Goal: Ask a question: Seek information or help from site administrators or community

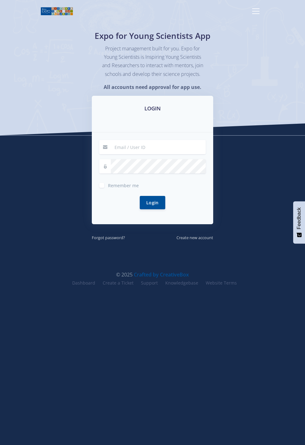
click at [108, 186] on label "Remember me" at bounding box center [123, 183] width 31 height 5
click at [108, 185] on input "Remember me" at bounding box center [110, 183] width 4 height 4
checkbox input "true"
click at [155, 149] on input at bounding box center [158, 147] width 95 height 14
type input "nhlabathi1005@gmail.com"
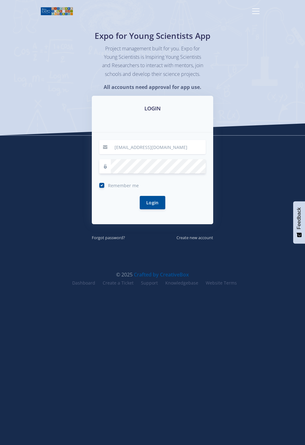
click at [155, 209] on button "Login" at bounding box center [152, 202] width 25 height 13
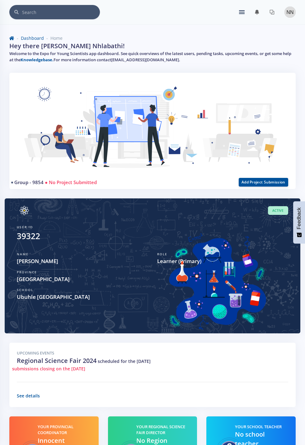
click at [241, 10] on ul "You have 0 notifications. View all" at bounding box center [259, 12] width 40 height 10
click at [238, 10] on div "× You have 0 notifications." at bounding box center [152, 12] width 286 height 14
click at [249, 9] on link at bounding box center [256, 12] width 15 height 10
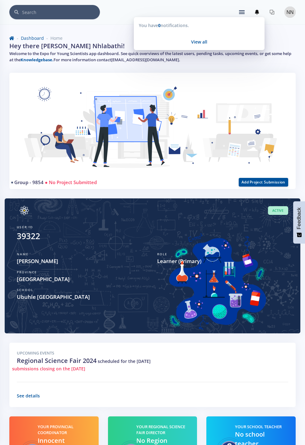
click at [244, 12] on icon at bounding box center [242, 12] width 6 height 1
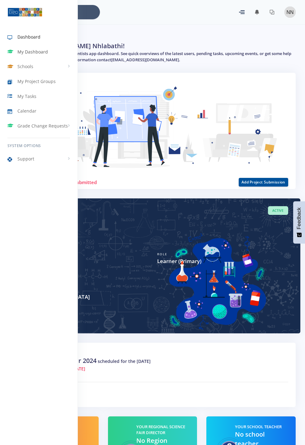
click at [18, 48] on link "My Dashboard" at bounding box center [38, 52] width 77 height 14
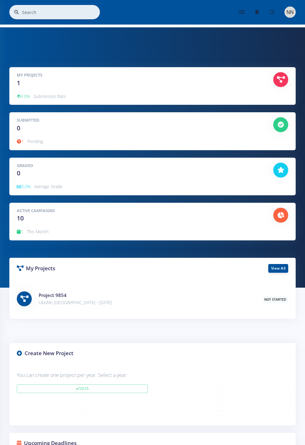
scroll to position [109, 271]
click at [235, 132] on div "Submitted 0" at bounding box center [140, 125] width 256 height 16
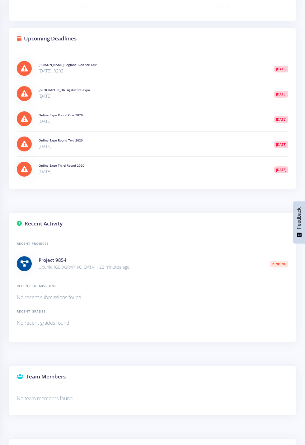
scroll to position [405, 0]
click at [44, 259] on link "Project 9854" at bounding box center [53, 259] width 28 height 6
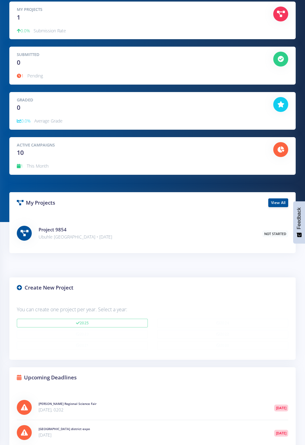
scroll to position [65, 0]
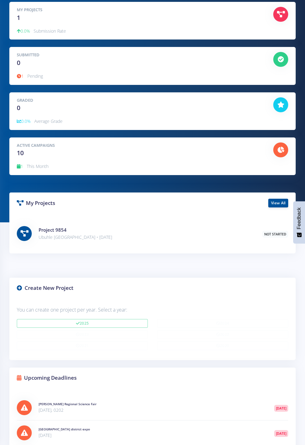
click at [101, 232] on h4 "Project 9854" at bounding box center [146, 229] width 214 height 7
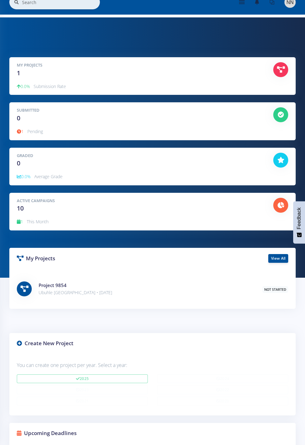
scroll to position [7, 0]
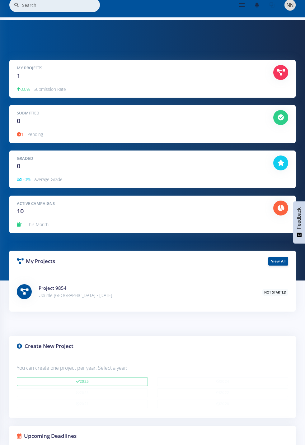
click at [43, 120] on div "Submitted 0" at bounding box center [140, 118] width 256 height 16
click at [81, 131] on p "1 Pending" at bounding box center [152, 134] width 271 height 7
click at [155, 81] on div "My Projects 1 0.0% Submission Rate" at bounding box center [152, 79] width 286 height 38
click at [289, 70] on div at bounding box center [280, 73] width 24 height 16
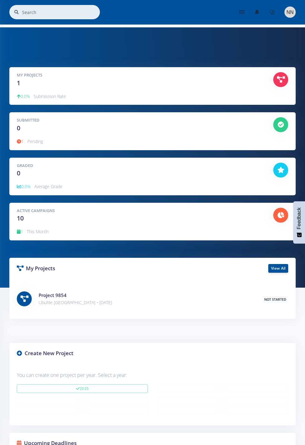
click at [21, 350] on icon at bounding box center [19, 352] width 5 height 5
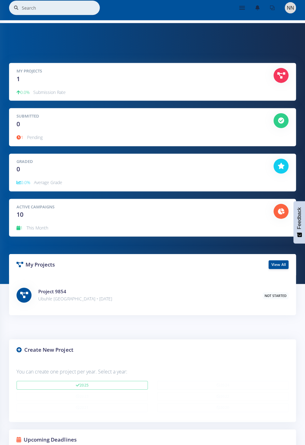
scroll to position [142, 0]
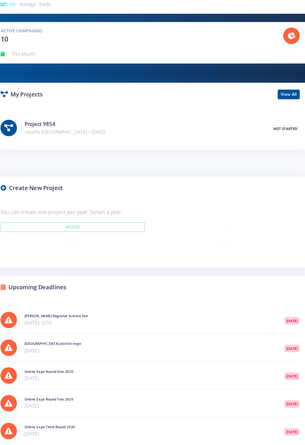
click at [51, 394] on div "Online Expo Round Two 2020 Sep 30, 2020 4 years ago" at bounding box center [152, 406] width 271 height 25
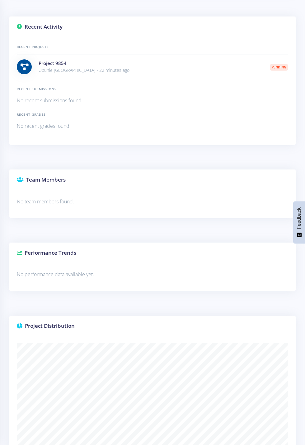
scroll to position [601, 0]
click at [129, 181] on div "Team Members" at bounding box center [152, 179] width 286 height 21
click at [99, 197] on p "No team members found." at bounding box center [152, 201] width 271 height 8
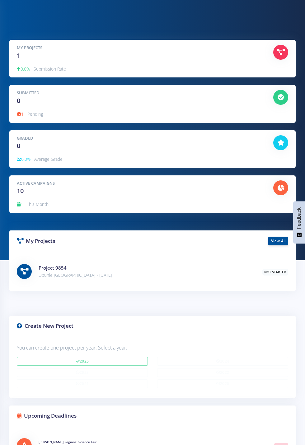
scroll to position [0, 0]
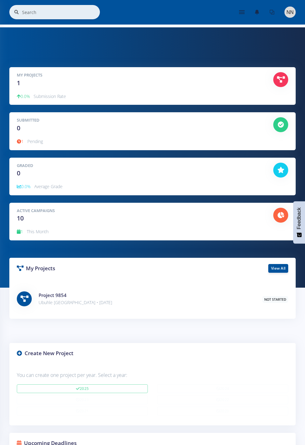
scroll to position [109, 271]
click at [244, 13] on div at bounding box center [244, 12] width 11 height 4
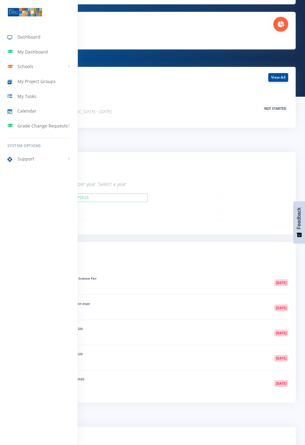
scroll to position [191, 0]
click at [249, 444] on div at bounding box center [152, 222] width 305 height 445
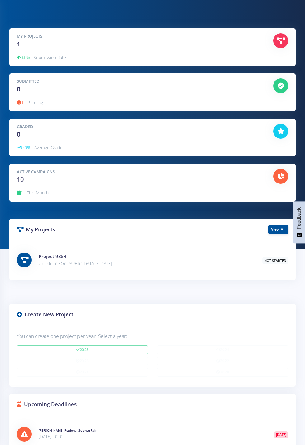
scroll to position [38, 0]
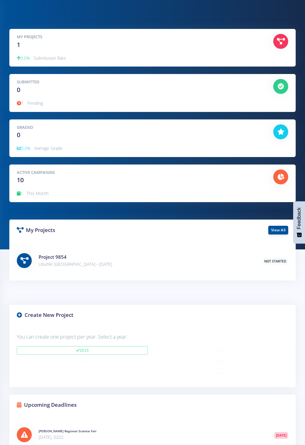
click at [22, 314] on icon at bounding box center [19, 314] width 5 height 5
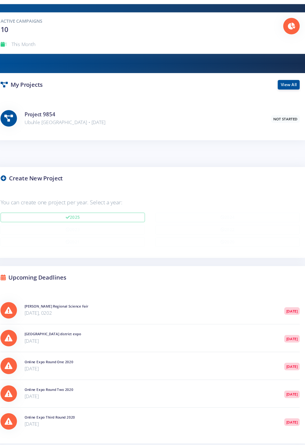
scroll to position [172, 0]
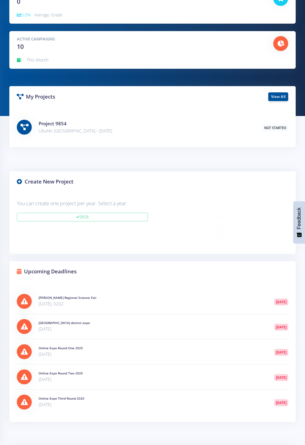
click at [26, 121] on div at bounding box center [24, 127] width 15 height 15
click at [47, 125] on link "Project 9854" at bounding box center [53, 123] width 28 height 6
click at [71, 128] on p "Ubuhle [GEOGRAPHIC_DATA] • [DATE]" at bounding box center [146, 130] width 214 height 7
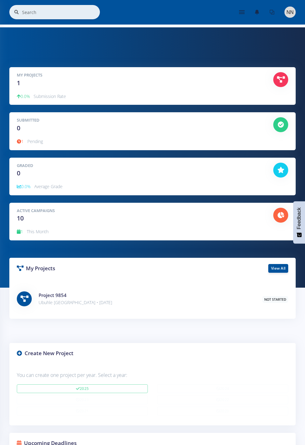
click at [32, 95] on p "0.0% Submission Rate" at bounding box center [152, 96] width 271 height 7
click at [22, 87] on div "My Projects 1" at bounding box center [140, 80] width 256 height 16
click at [19, 78] on div "My Projects 1" at bounding box center [140, 80] width 256 height 16
click at [285, 82] on div at bounding box center [280, 79] width 15 height 15
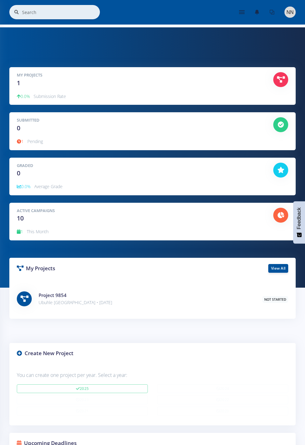
click at [283, 81] on icon at bounding box center [281, 79] width 8 height 6
click at [282, 80] on icon at bounding box center [281, 79] width 8 height 6
click at [278, 78] on icon at bounding box center [281, 79] width 8 height 6
click at [275, 76] on div at bounding box center [280, 79] width 15 height 15
click at [278, 81] on icon at bounding box center [281, 79] width 8 height 6
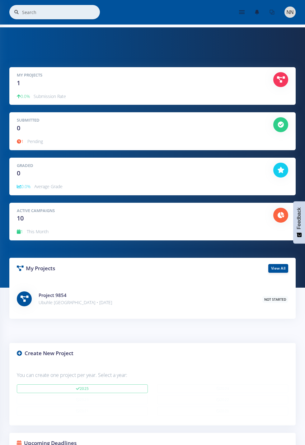
click at [280, 83] on div at bounding box center [280, 79] width 15 height 15
click at [269, 16] on link at bounding box center [271, 12] width 15 height 10
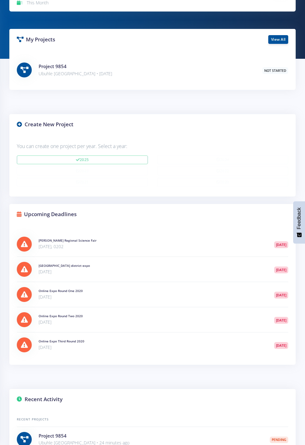
scroll to position [229, 0]
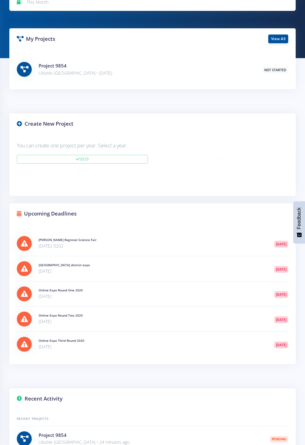
click at [260, 402] on div "Recent Activity" at bounding box center [152, 398] width 286 height 21
click at [26, 402] on div "Recent Activity" at bounding box center [152, 398] width 286 height 21
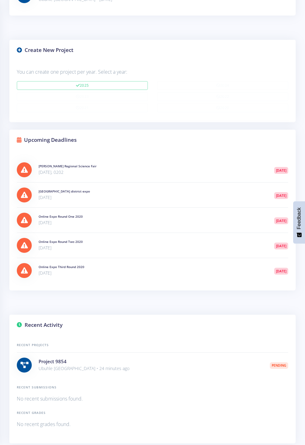
scroll to position [303, 0]
click at [18, 391] on div "Recent Submissions No recent submissions found." at bounding box center [152, 393] width 271 height 18
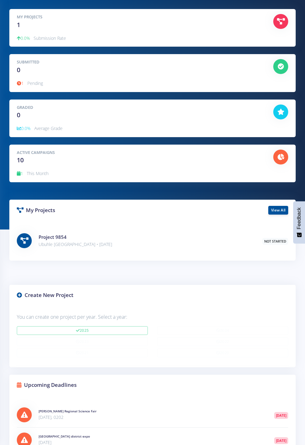
scroll to position [0, 0]
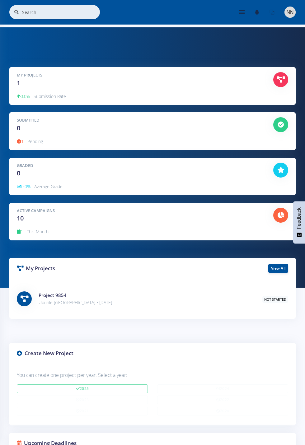
click at [242, 7] on ul "You have 0 notifications. View all" at bounding box center [259, 12] width 40 height 10
click at [238, 14] on div "× You have 0 notifications." at bounding box center [152, 12] width 286 height 14
click at [291, 14] on img at bounding box center [289, 12] width 11 height 11
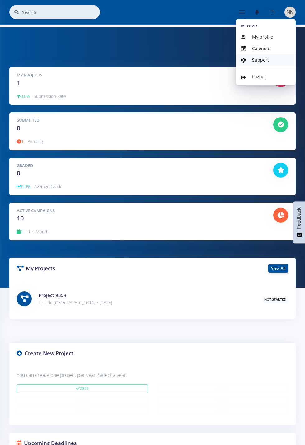
click at [274, 60] on link "Support" at bounding box center [266, 59] width 60 height 11
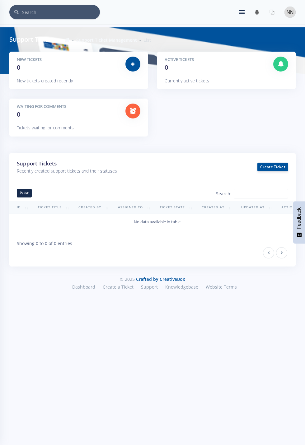
click at [291, 13] on img at bounding box center [289, 12] width 11 height 11
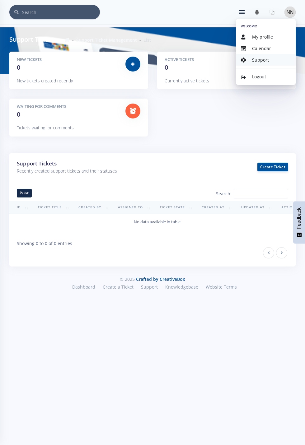
click at [281, 60] on link "Support" at bounding box center [266, 59] width 60 height 11
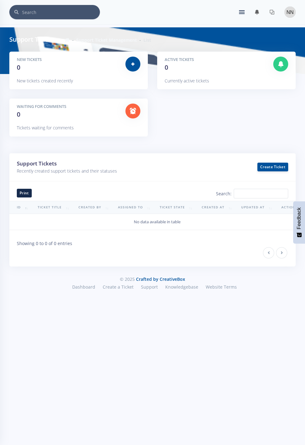
click at [275, 78] on p "Currently active tickets" at bounding box center [225, 80] width 123 height 7
click at [292, 11] on img at bounding box center [289, 12] width 11 height 11
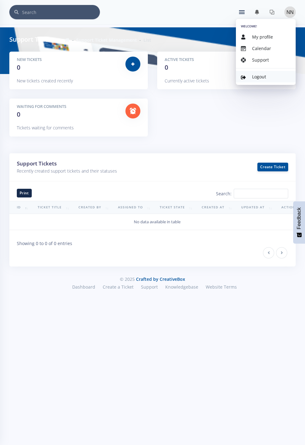
click at [266, 76] on link "Logout" at bounding box center [266, 76] width 60 height 11
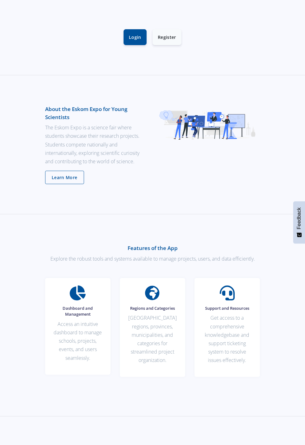
scroll to position [178, 0]
